Goal: Information Seeking & Learning: Find contact information

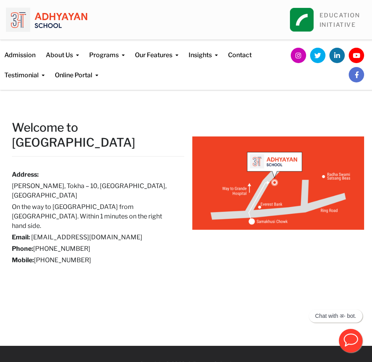
drag, startPoint x: 35, startPoint y: 214, endPoint x: 95, endPoint y: 224, distance: 61.5
click at [95, 224] on div "Address: [GEOGRAPHIC_DATA], [GEOGRAPHIC_DATA] – 10, [GEOGRAPHIC_DATA], [GEOGRAP…" at bounding box center [92, 217] width 160 height 95
copy div "[PHONE_NUMBER] Mobile: [PHONE_NUMBER]"
click at [37, 244] on h6 "Phone: [PHONE_NUMBER]" at bounding box center [92, 248] width 160 height 9
drag, startPoint x: 36, startPoint y: 212, endPoint x: 106, endPoint y: 210, distance: 69.4
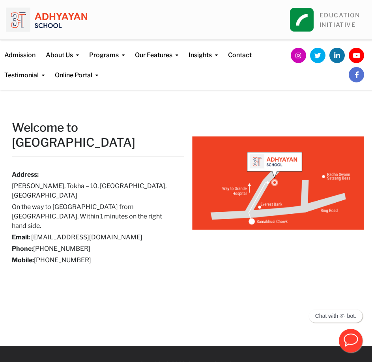
click at [106, 210] on div "Address: [GEOGRAPHIC_DATA], [GEOGRAPHIC_DATA] – 10, [GEOGRAPHIC_DATA], [GEOGRAP…" at bounding box center [92, 217] width 160 height 95
copy h6 "[PHONE_NUMBER]"
drag, startPoint x: 35, startPoint y: 222, endPoint x: 95, endPoint y: 224, distance: 59.5
click at [95, 255] on h6 "Mobile: [PHONE_NUMBER]" at bounding box center [92, 259] width 160 height 9
copy h6 "[PHONE_NUMBER]"
